Goal: Information Seeking & Learning: Learn about a topic

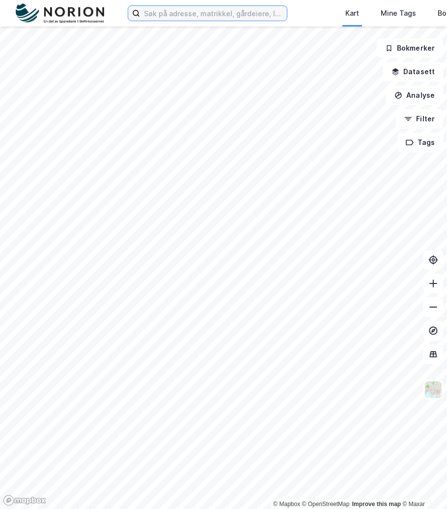
click at [227, 9] on input at bounding box center [213, 13] width 147 height 15
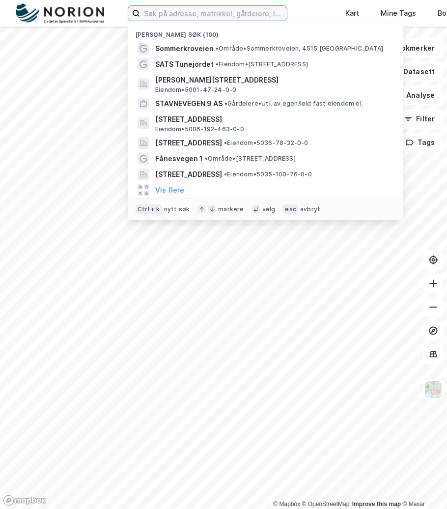
type input ","
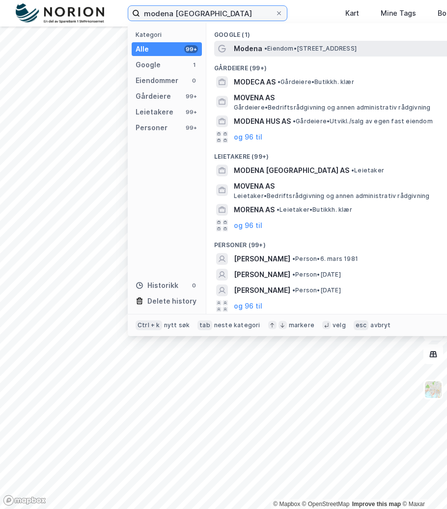
type input "modena trondheim"
click at [264, 47] on span "•" at bounding box center [265, 48] width 3 height 7
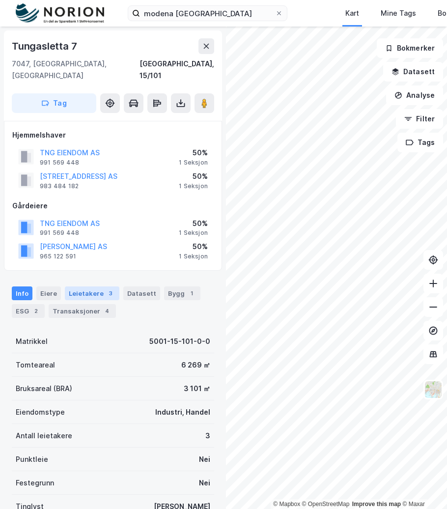
click at [106, 288] on div "3" at bounding box center [111, 293] width 10 height 10
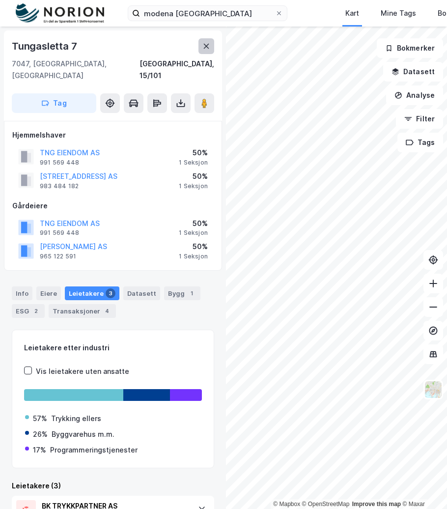
click at [210, 42] on icon at bounding box center [206, 46] width 8 height 8
